Goal: Task Accomplishment & Management: Use online tool/utility

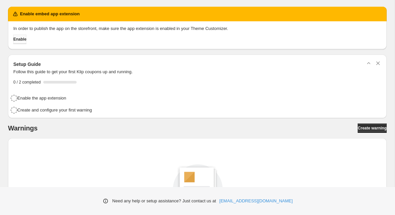
click at [26, 39] on span "Enable" at bounding box center [19, 39] width 13 height 5
click at [358, 124] on link "Create warning" at bounding box center [372, 128] width 29 height 9
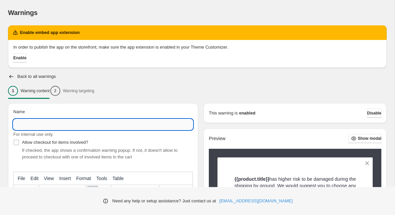
click at [58, 126] on input "Name" at bounding box center [103, 124] width 180 height 11
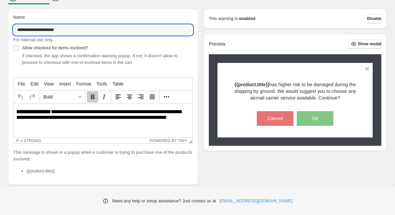
scroll to position [96, 0]
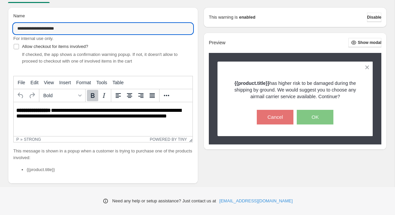
type input "**********"
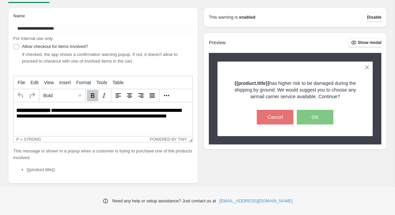
click at [52, 170] on li "{{product.title}}" at bounding box center [110, 170] width 166 height 7
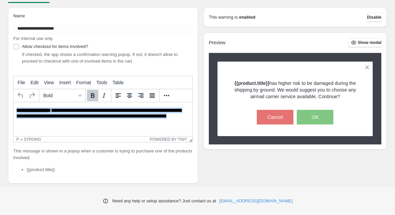
drag, startPoint x: 189, startPoint y: 118, endPoint x: 16, endPoint y: 111, distance: 173.8
click at [16, 111] on html "**********" at bounding box center [103, 113] width 179 height 23
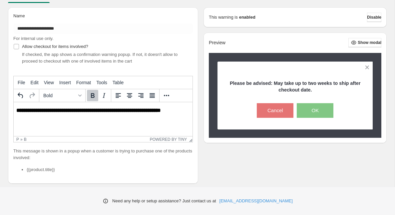
click at [56, 159] on p "This message is shown in a popup when a customer is trying to purchase one of t…" at bounding box center [103, 154] width 180 height 13
click at [50, 169] on li "{{product.title}}" at bounding box center [110, 170] width 166 height 7
click at [35, 172] on li "{{product.title}}" at bounding box center [110, 170] width 166 height 7
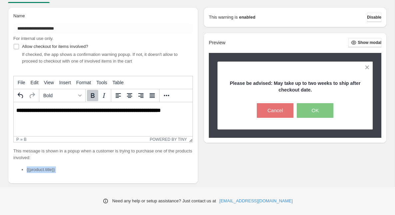
click at [53, 171] on li "{{product.title}}" at bounding box center [110, 170] width 166 height 7
click at [80, 167] on li "{{product.title}}" at bounding box center [110, 170] width 166 height 7
click at [54, 170] on li "{{product.title}}" at bounding box center [110, 170] width 166 height 7
click at [55, 171] on li "{{product.title}}" at bounding box center [110, 170] width 166 height 7
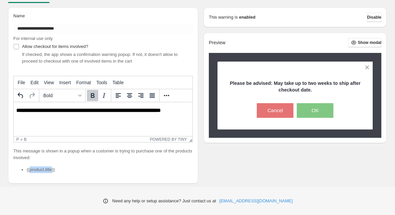
drag, startPoint x: 55, startPoint y: 172, endPoint x: 30, endPoint y: 172, distance: 25.0
click at [30, 172] on li "{{product.title}}" at bounding box center [110, 170] width 166 height 7
click at [48, 169] on li "{{product.title}}" at bounding box center [110, 170] width 166 height 7
click at [62, 170] on li "{{product.title}}" at bounding box center [110, 170] width 166 height 7
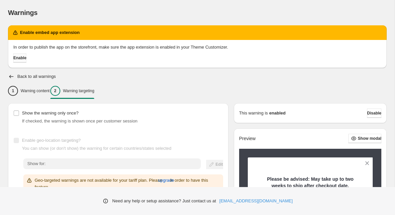
click at [25, 58] on span "Enable" at bounding box center [19, 57] width 13 height 5
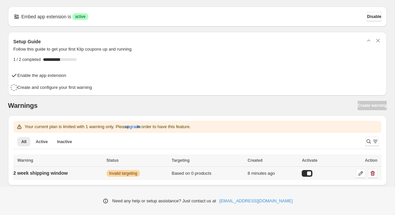
click at [133, 174] on span "Invalid targeting" at bounding box center [123, 173] width 28 height 5
click at [361, 172] on icon at bounding box center [361, 173] width 7 height 7
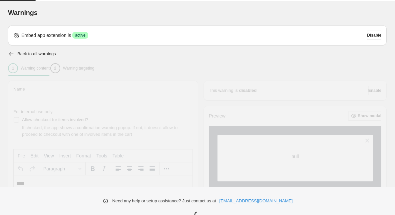
type input "**********"
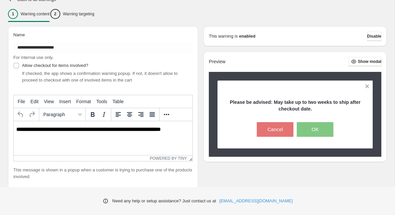
scroll to position [60, 0]
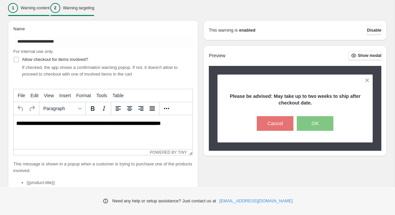
click at [86, 12] on div "2 Warning targeting" at bounding box center [72, 8] width 44 height 10
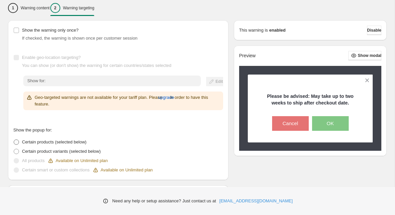
click at [17, 142] on span at bounding box center [16, 142] width 5 height 5
click at [83, 151] on span "Certain product variants (selected below)" at bounding box center [61, 151] width 79 height 5
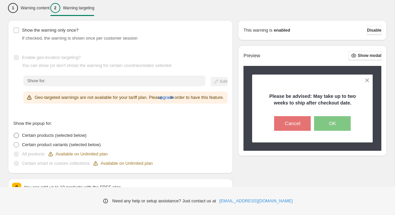
click at [21, 140] on label "Certain products (selected below)" at bounding box center [49, 135] width 73 height 9
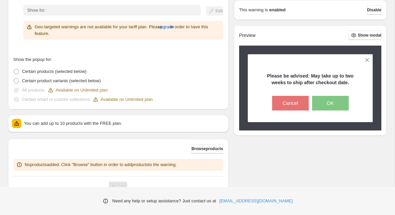
scroll to position [161, 0]
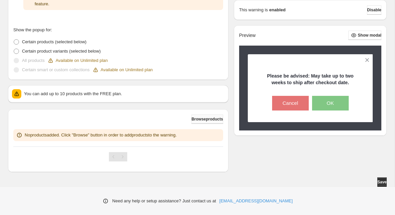
click at [205, 119] on span "Browse products" at bounding box center [208, 119] width 32 height 5
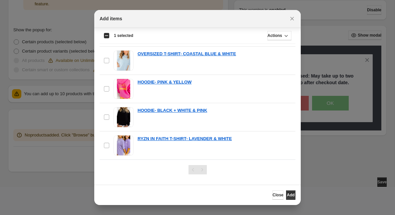
scroll to position [40, 0]
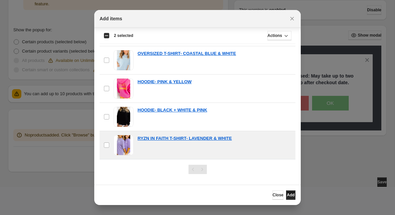
click at [287, 195] on span "Add" at bounding box center [291, 195] width 8 height 5
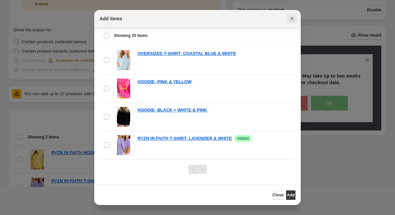
click at [292, 19] on icon "Close" at bounding box center [292, 18] width 7 height 7
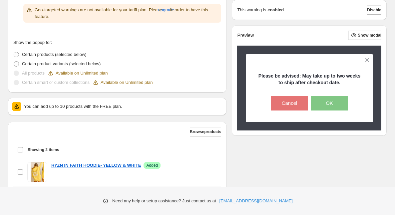
scroll to position [221, 0]
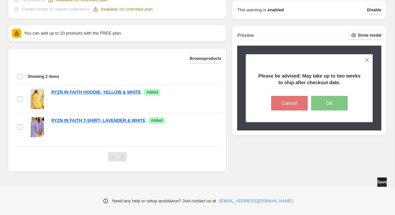
click at [378, 181] on span "Save" at bounding box center [382, 182] width 9 height 5
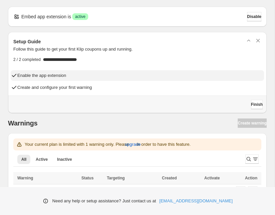
scroll to position [19, 0]
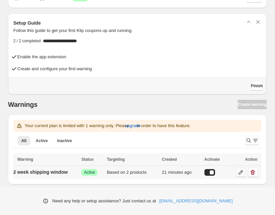
click at [239, 173] on icon at bounding box center [241, 172] width 7 height 7
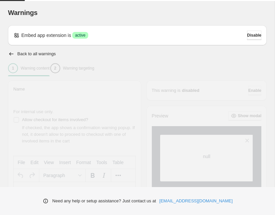
type input "**********"
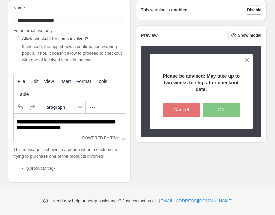
scroll to position [83, 0]
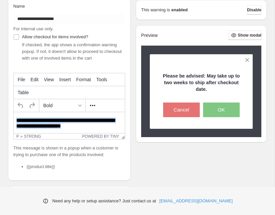
drag, startPoint x: 81, startPoint y: 128, endPoint x: 4, endPoint y: 119, distance: 77.1
click at [14, 119] on html "**********" at bounding box center [69, 123] width 111 height 22
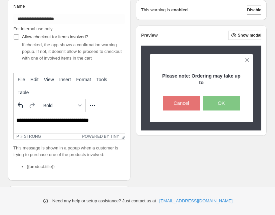
click at [66, 121] on strong "**********" at bounding box center [52, 120] width 73 height 5
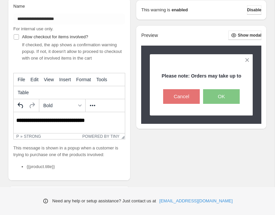
click at [107, 121] on p "**********" at bounding box center [69, 121] width 106 height 6
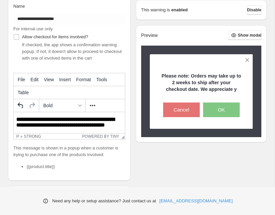
scroll to position [3, 0]
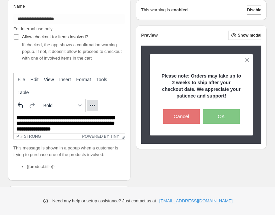
click at [94, 106] on icon "More..." at bounding box center [93, 106] width 8 height 8
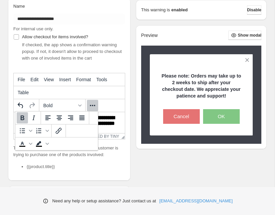
click at [94, 106] on icon "More..." at bounding box center [93, 106] width 8 height 8
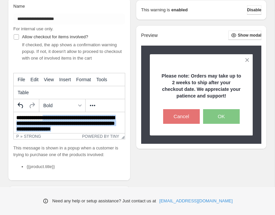
drag, startPoint x: 86, startPoint y: 130, endPoint x: 46, endPoint y: 118, distance: 41.3
click at [46, 118] on p "**********" at bounding box center [69, 123] width 106 height 17
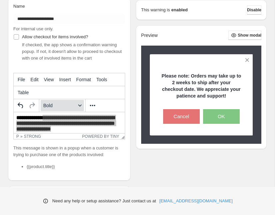
click at [45, 105] on span "Bold" at bounding box center [59, 105] width 33 height 5
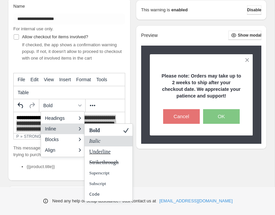
click at [93, 141] on em "Italic" at bounding box center [95, 141] width 13 height 6
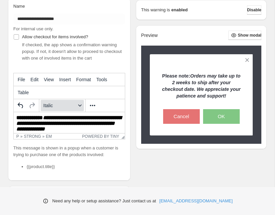
click at [81, 104] on icon "Formats" at bounding box center [79, 105] width 3 height 3
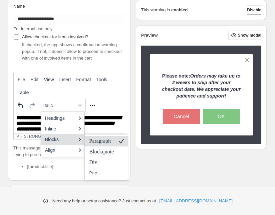
click at [90, 139] on p "Paragraph" at bounding box center [102, 141] width 26 height 8
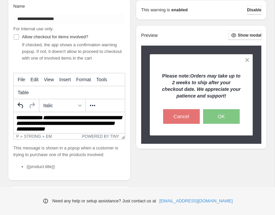
click at [90, 126] on em "**********" at bounding box center [68, 123] width 105 height 16
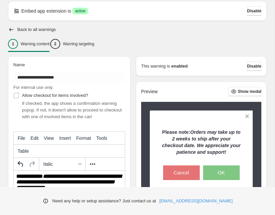
scroll to position [26, 0]
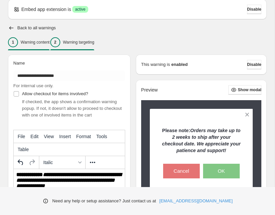
click at [94, 44] on p "Warning targeting" at bounding box center [78, 42] width 31 height 5
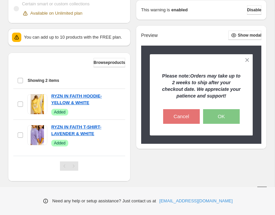
scroll to position [256, 0]
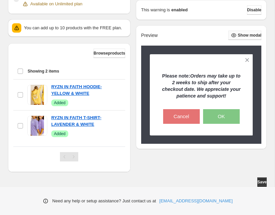
click at [249, 34] on span "Show modal" at bounding box center [250, 35] width 24 height 5
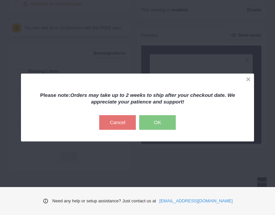
click at [161, 124] on button "OK" at bounding box center [157, 122] width 37 height 15
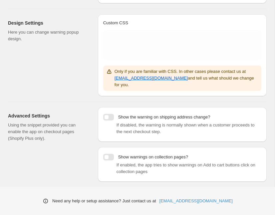
scroll to position [131, 0]
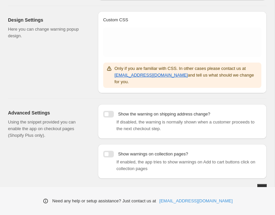
click at [110, 111] on div at bounding box center [108, 114] width 11 height 7
click at [260, 186] on span "Save" at bounding box center [262, 188] width 9 height 5
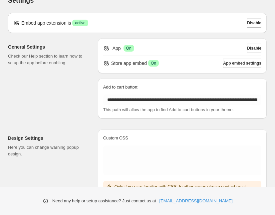
scroll to position [10, 0]
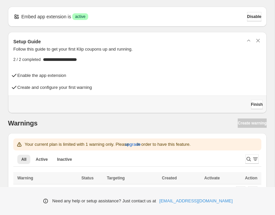
scroll to position [19, 0]
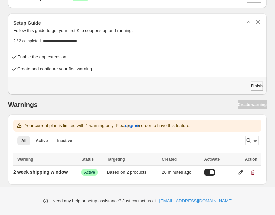
click at [253, 86] on span "Finish" at bounding box center [257, 85] width 12 height 5
